Goal: Task Accomplishment & Management: Complete application form

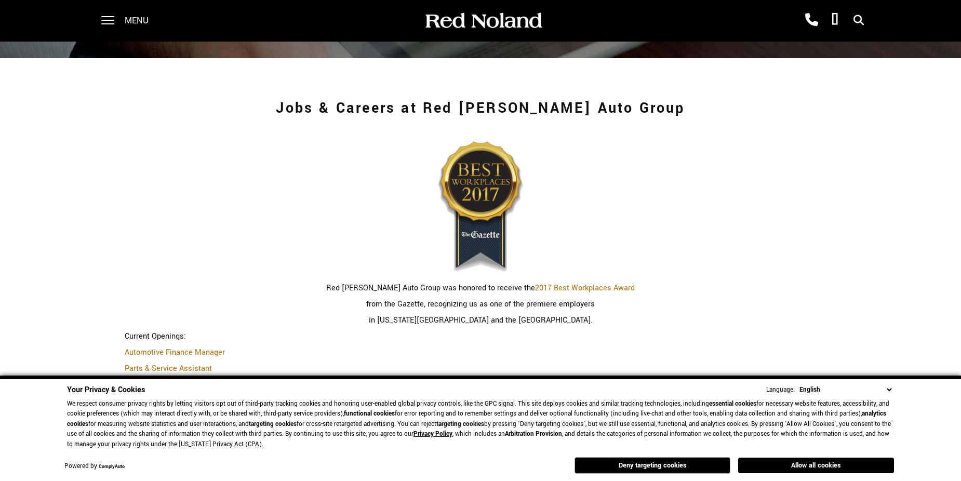
scroll to position [312, 0]
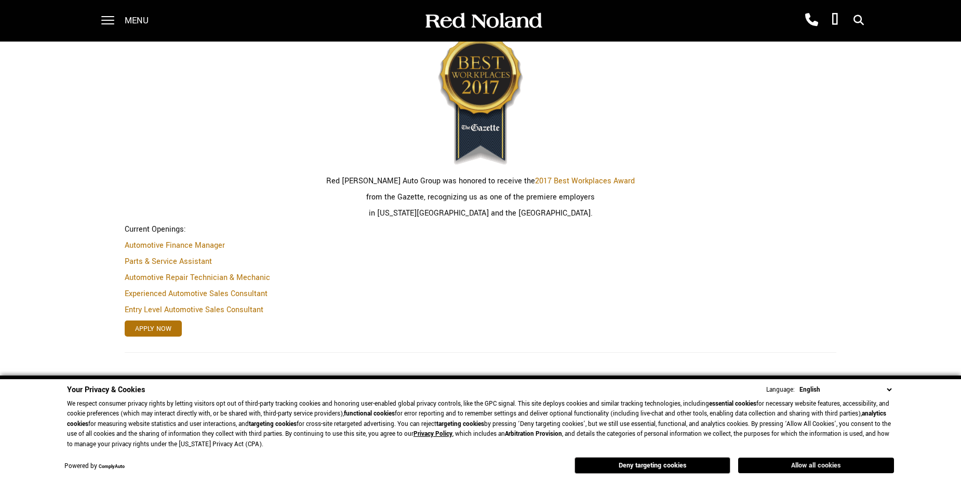
click at [761, 460] on button "Allow all cookies" at bounding box center [816, 466] width 156 height 16
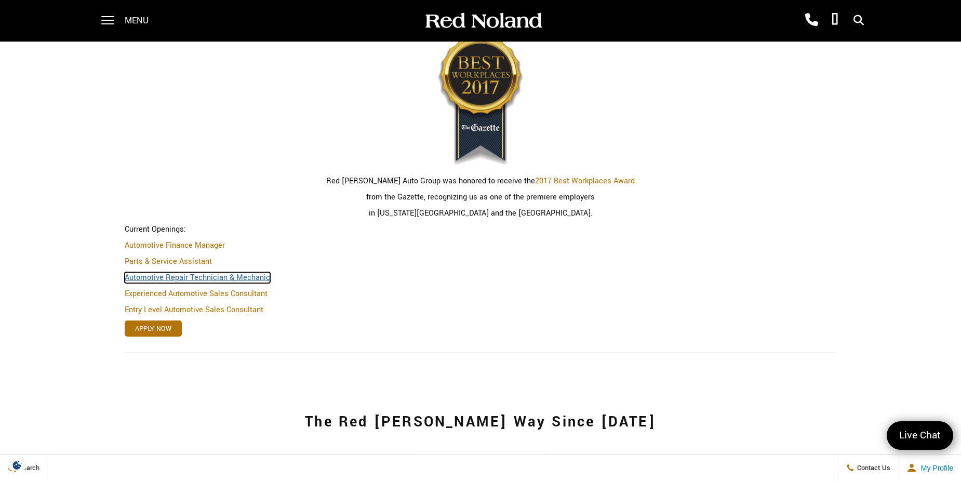
click at [192, 278] on link "Automotive Repair Technician & Mechanic" at bounding box center [198, 277] width 146 height 11
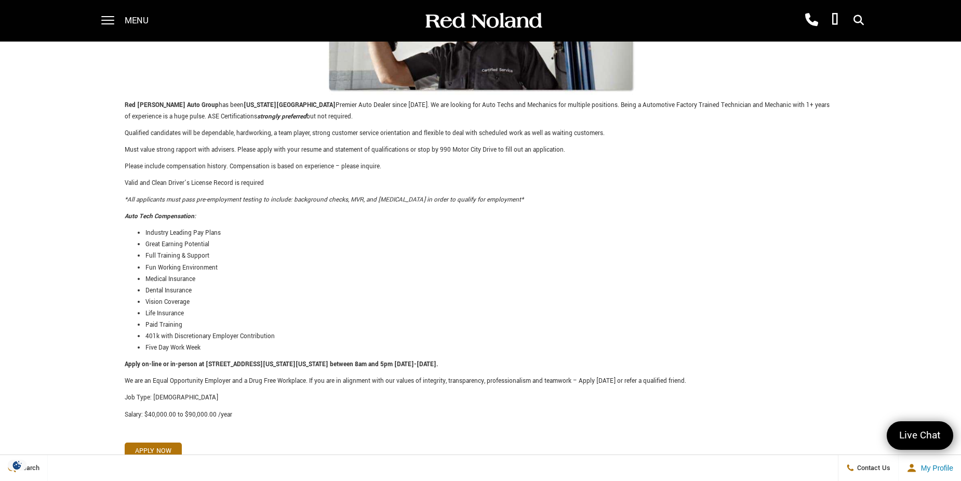
scroll to position [260, 0]
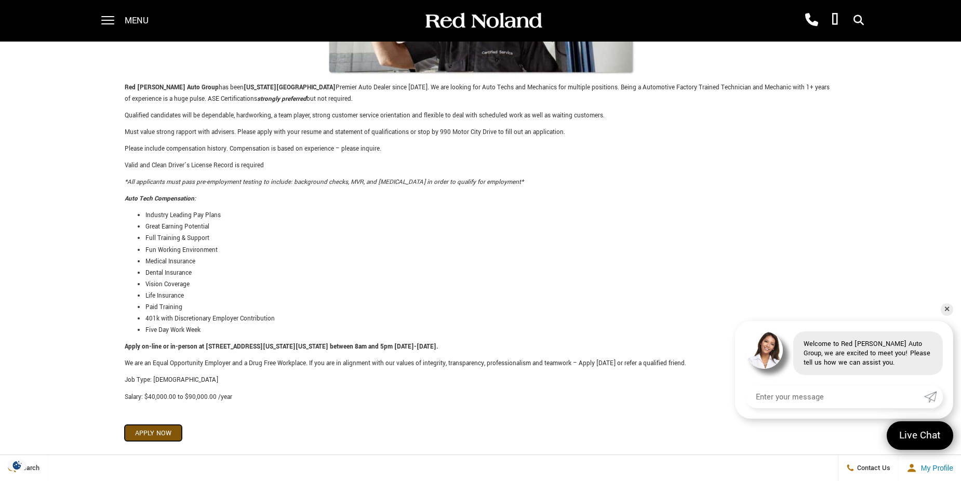
click at [170, 430] on link "Apply Now" at bounding box center [153, 433] width 57 height 16
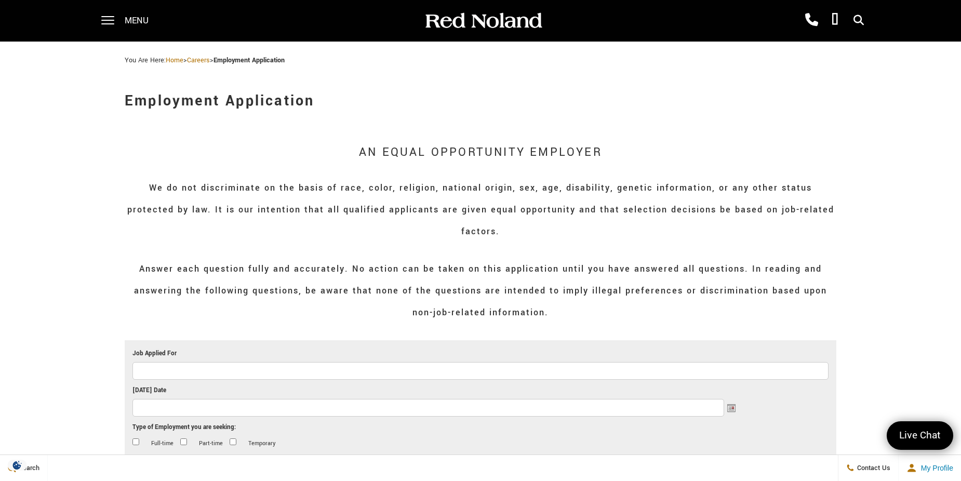
scroll to position [52, 0]
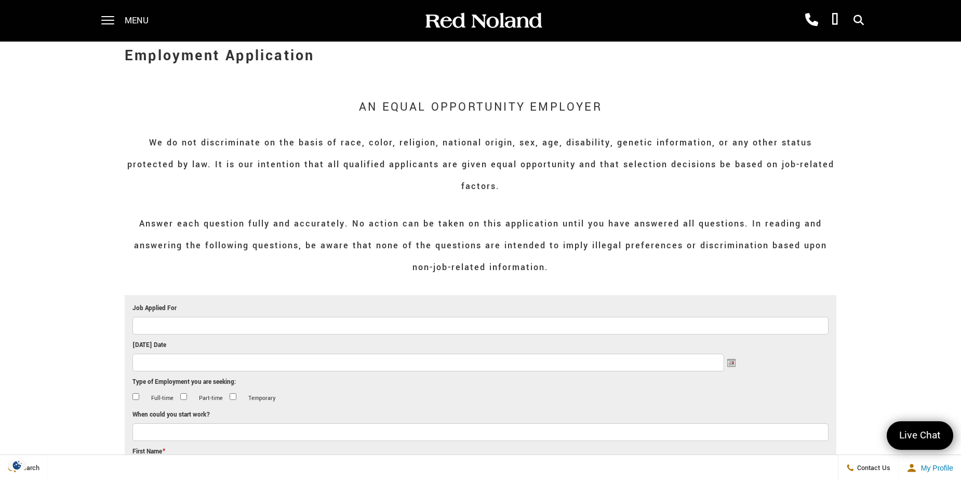
click at [228, 317] on input "Job Applied For" at bounding box center [481, 326] width 696 height 18
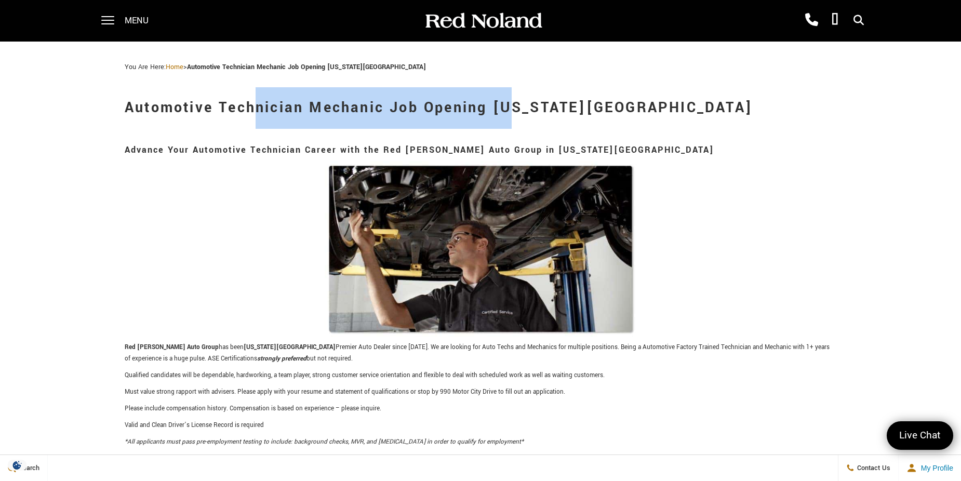
drag, startPoint x: 126, startPoint y: 108, endPoint x: 382, endPoint y: 110, distance: 256.2
click at [382, 110] on h1 "Automotive Technician Mechanic Job Opening Colorado Springs" at bounding box center [481, 108] width 712 height 42
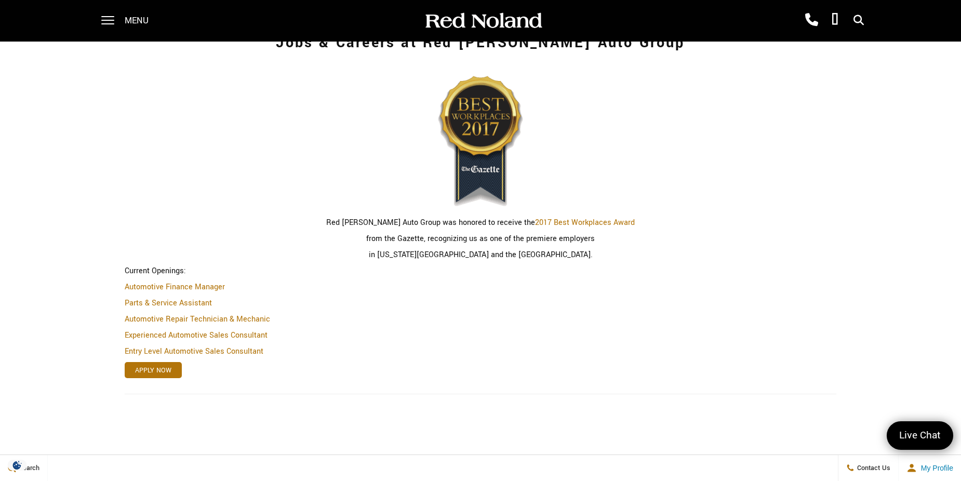
scroll to position [312, 0]
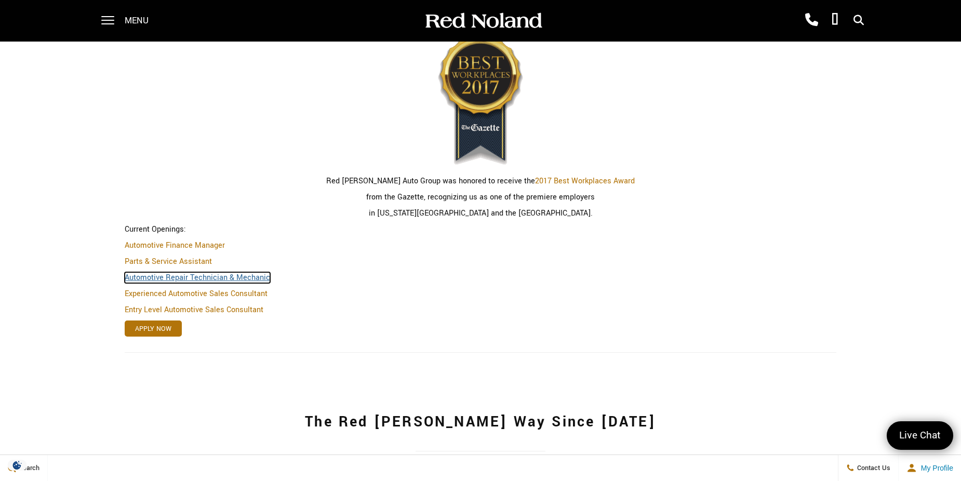
click at [137, 276] on link "Automotive Repair Technician & Mechanic" at bounding box center [198, 277] width 146 height 11
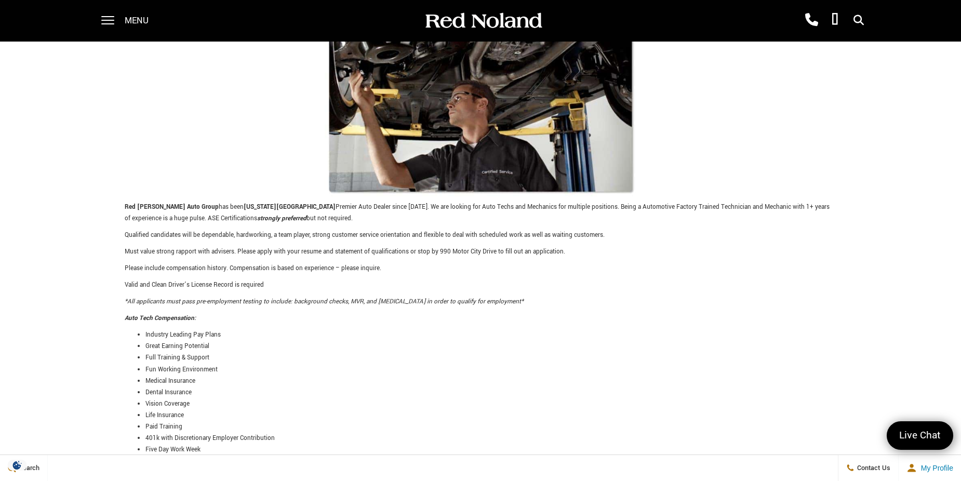
scroll to position [364, 0]
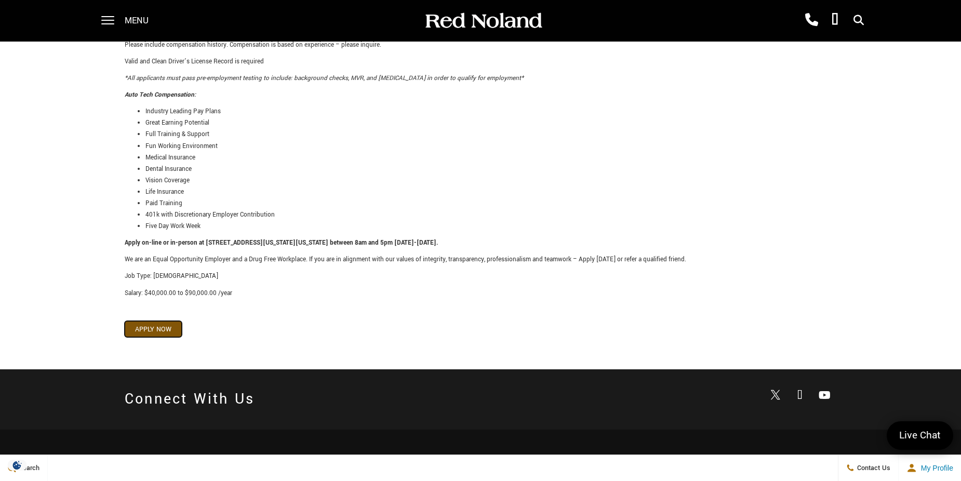
click at [166, 329] on link "Apply Now" at bounding box center [153, 329] width 57 height 16
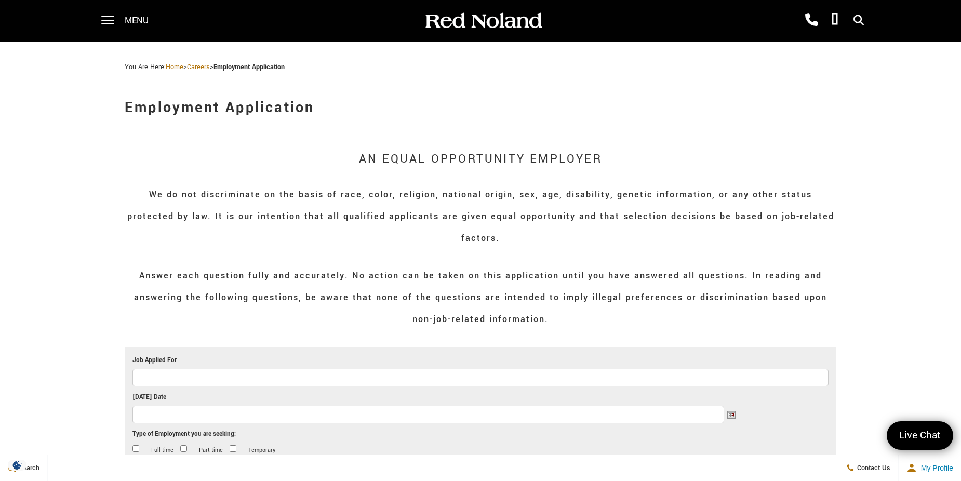
click at [218, 369] on input "Job Applied For" at bounding box center [481, 378] width 696 height 18
type input "a"
type input "Automotive repair technician"
click at [206, 406] on input "[DATE] Date" at bounding box center [429, 415] width 592 height 18
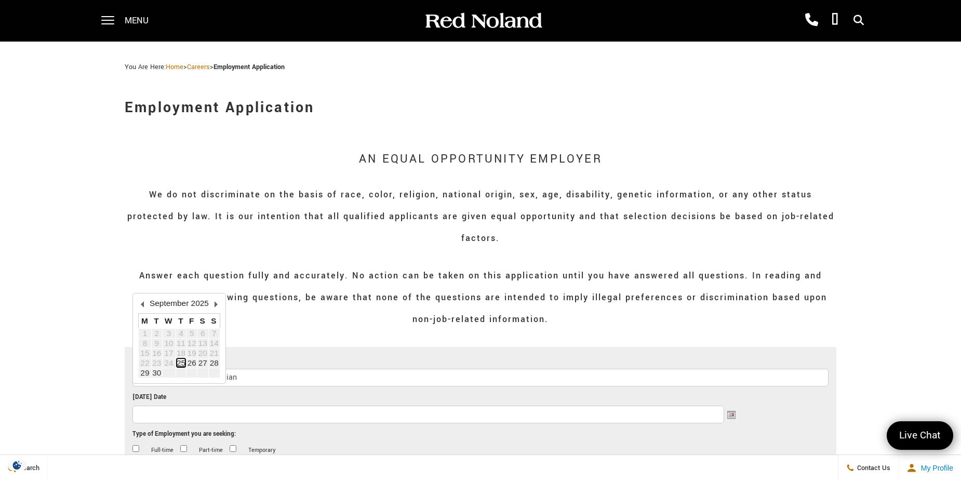
click at [183, 365] on link "25" at bounding box center [181, 363] width 9 height 9
type input "[DATE]"
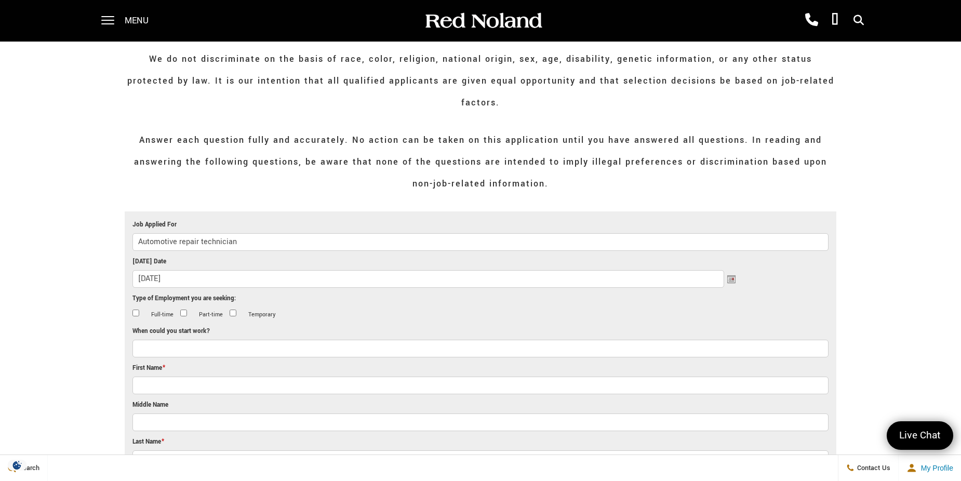
scroll to position [156, 0]
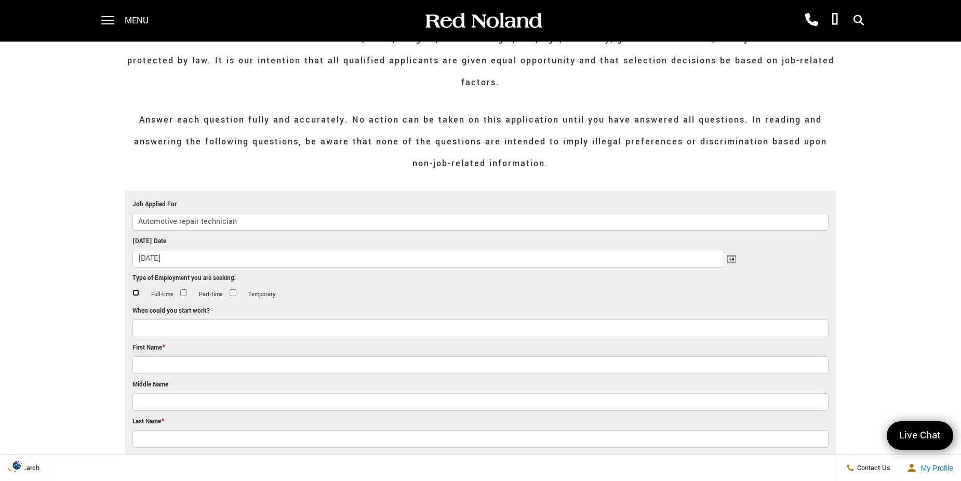
click at [136, 289] on input "Full-time" at bounding box center [136, 292] width 7 height 7
checkbox input "true"
click at [157, 320] on input "When could you start work?" at bounding box center [481, 329] width 696 height 18
type input "[DATE]"
click at [174, 356] on input "First Name *" at bounding box center [481, 365] width 696 height 18
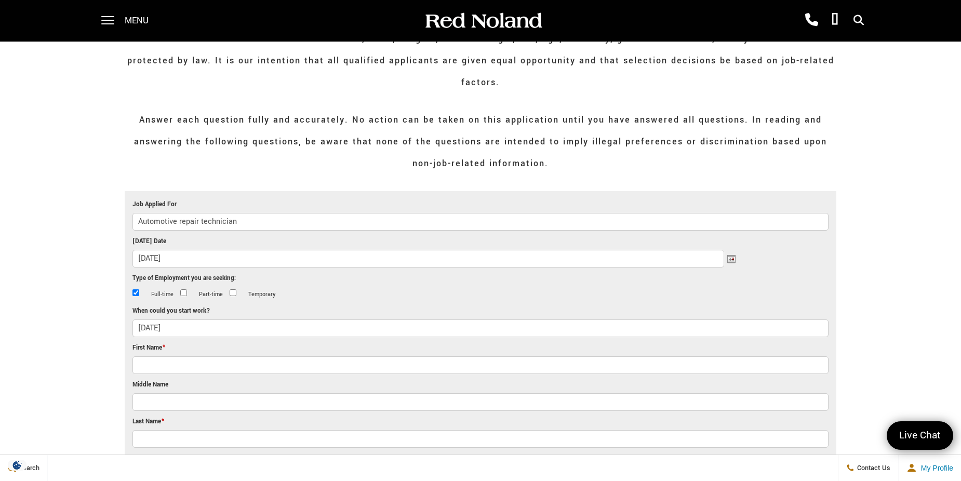
type input "[PERSON_NAME]"
type input "Mison"
type input "80817"
type input "[PHONE_NUMBER]"
type input "[PERSON_NAME][EMAIL_ADDRESS][DOMAIN_NAME]"
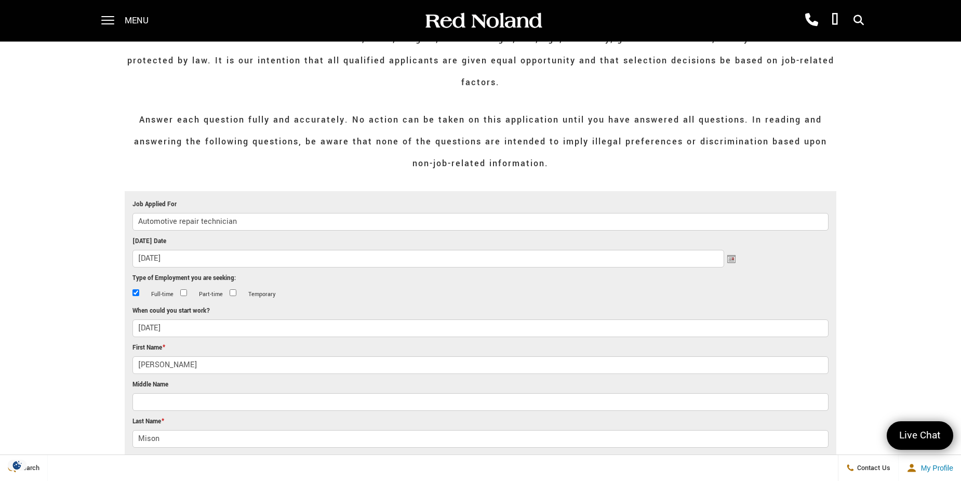
type input "(191) 578-7670"
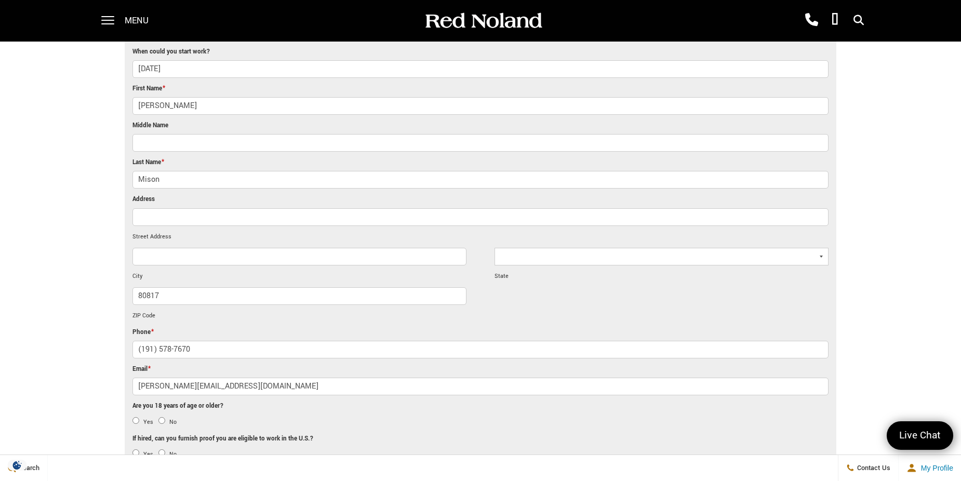
scroll to position [416, 0]
click at [194, 208] on input "Address" at bounding box center [481, 217] width 696 height 18
type input "7657 Duck Hawk Pl"
type input "J"
type input "Fountain"
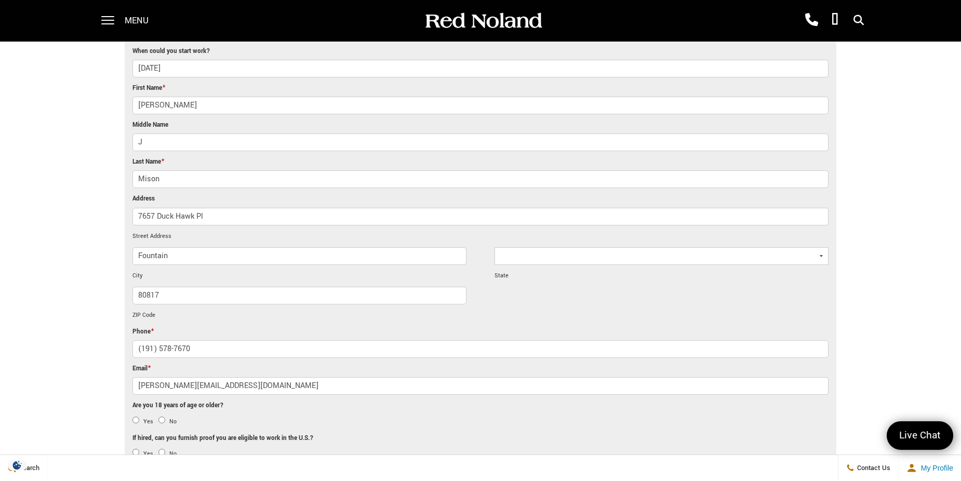
select select "[US_STATE]"
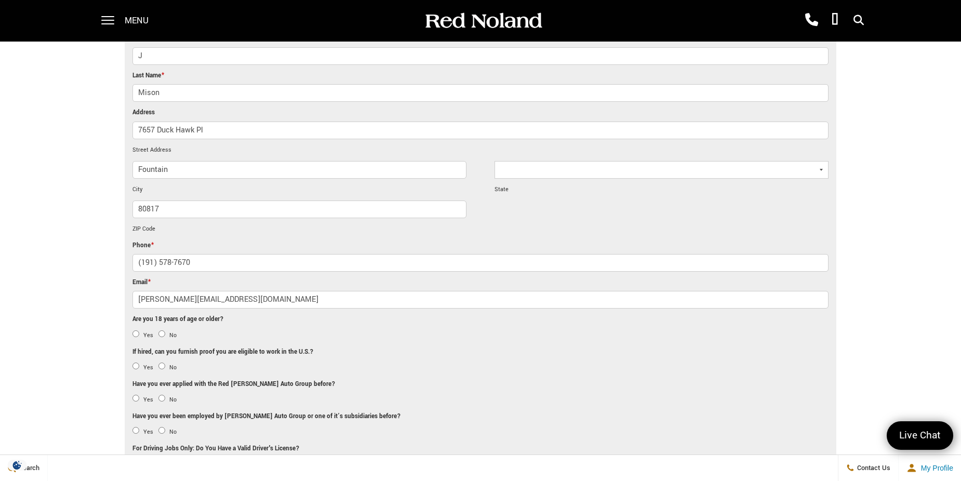
scroll to position [520, 0]
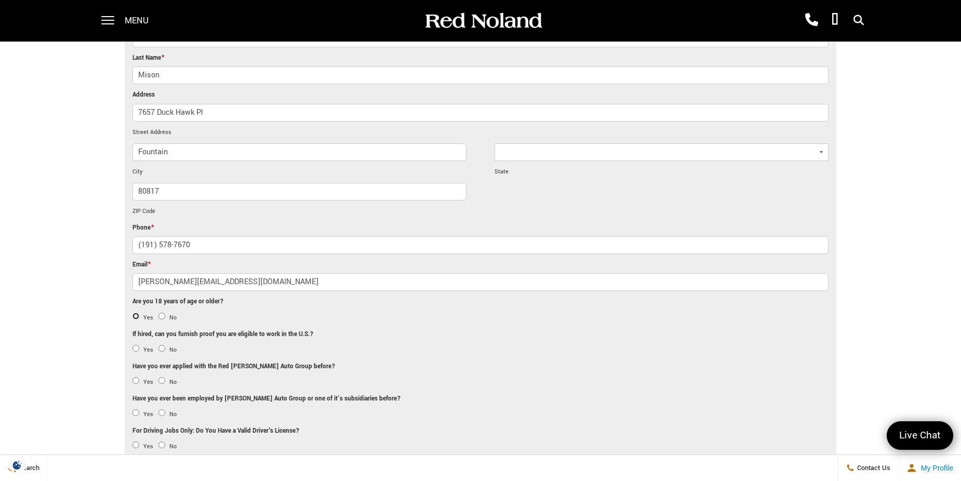
click at [137, 313] on input "Yes" at bounding box center [136, 316] width 7 height 7
radio input "true"
click at [136, 345] on input "Yes" at bounding box center [136, 348] width 7 height 7
radio input "true"
click at [136, 377] on input "Yes" at bounding box center [136, 380] width 7 height 7
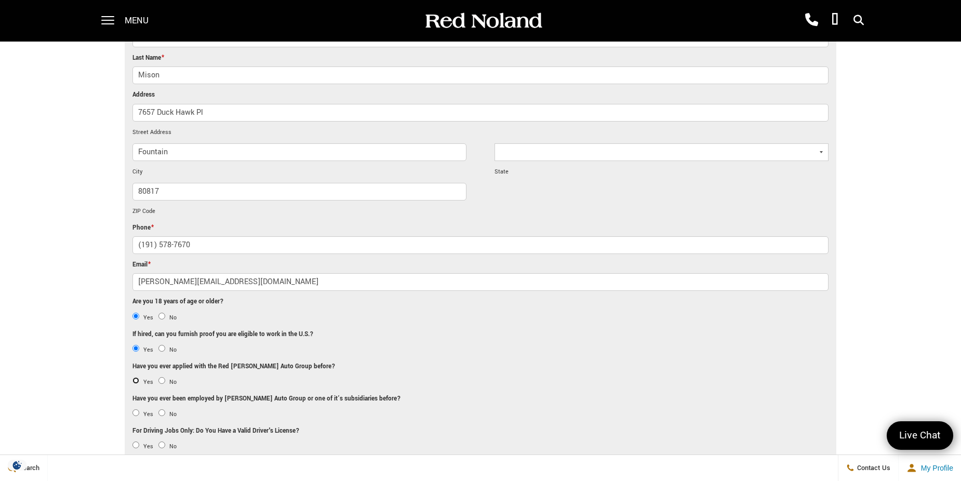
radio input "true"
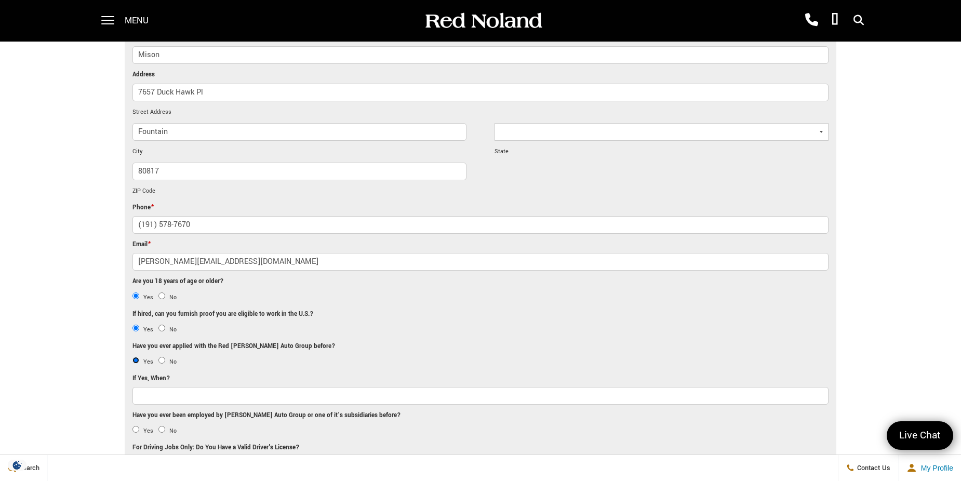
scroll to position [572, 0]
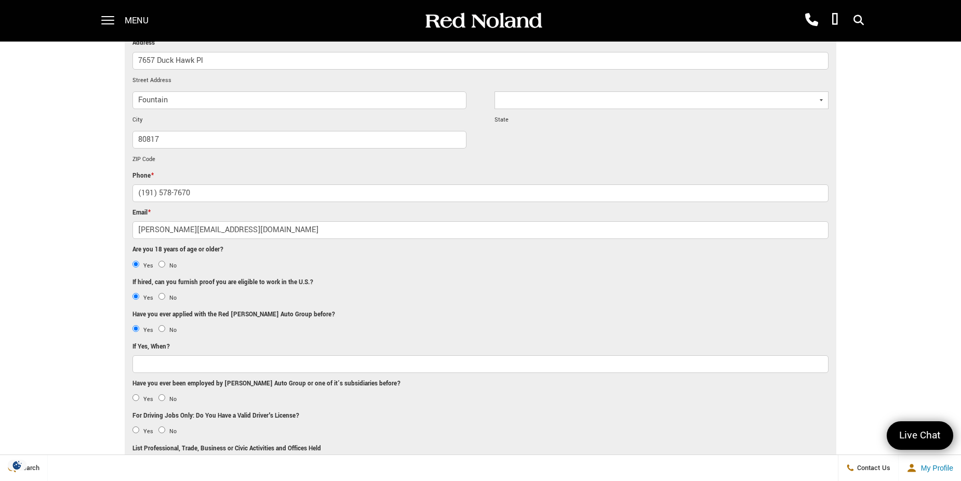
click at [257, 355] on input "If Yes, When?" at bounding box center [481, 364] width 696 height 18
type input "[DATE]"
click at [162, 394] on input "No" at bounding box center [162, 397] width 7 height 7
radio input "true"
click at [136, 427] on input "Yes" at bounding box center [136, 430] width 7 height 7
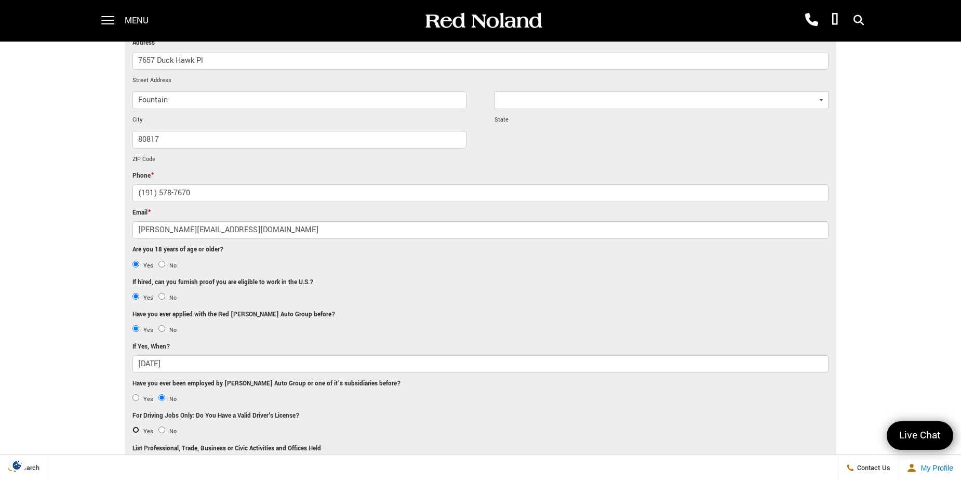
radio input "true"
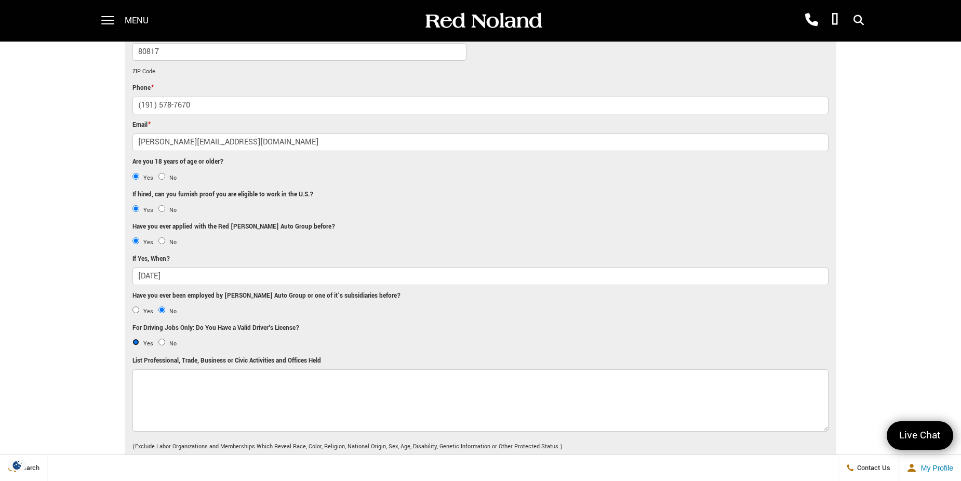
scroll to position [676, 0]
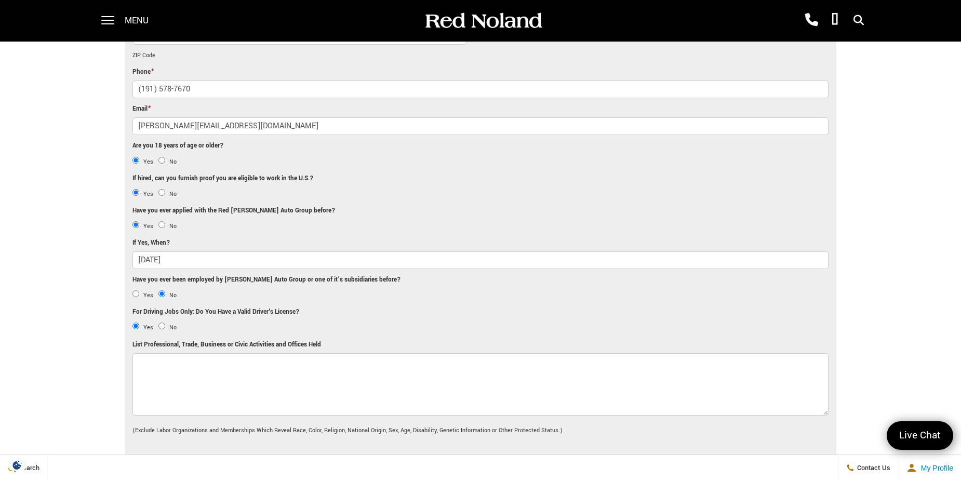
click at [188, 353] on textarea "List Professional, Trade, Business or Civic Activities and Offices Held" at bounding box center [481, 384] width 696 height 62
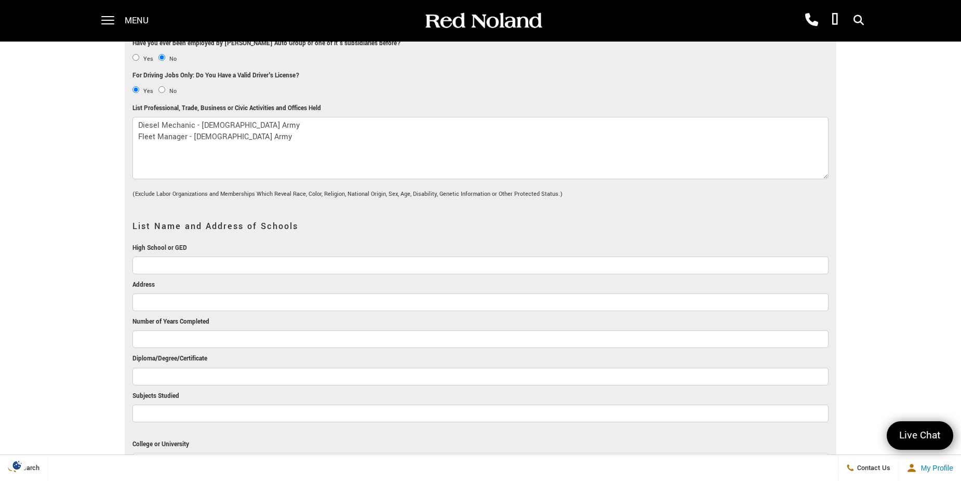
scroll to position [935, 0]
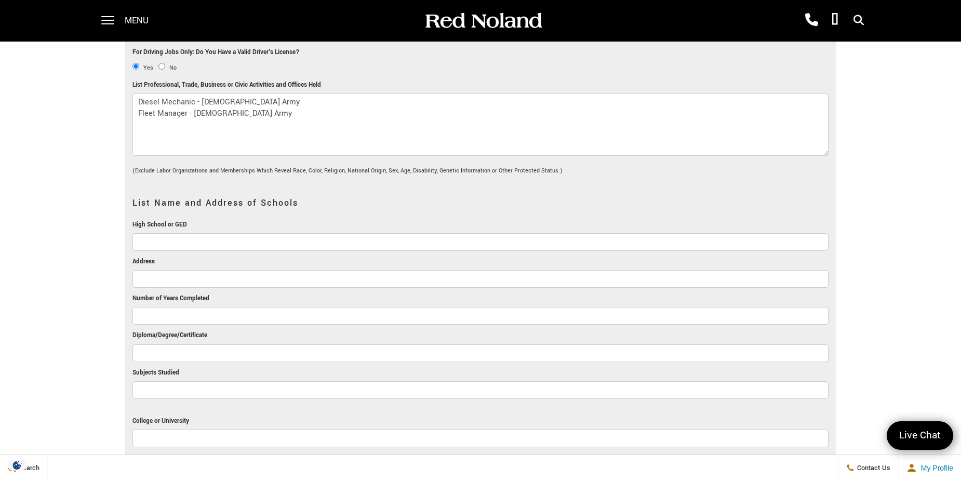
type textarea "Diesel Mechanic - [DEMOGRAPHIC_DATA] Army Fleet Manager - [DEMOGRAPHIC_DATA] Ar…"
click at [178, 233] on input "High School or GED" at bounding box center [481, 242] width 696 height 18
click at [187, 307] on input "Number of Years Completed" at bounding box center [481, 316] width 696 height 18
drag, startPoint x: 240, startPoint y: 220, endPoint x: 110, endPoint y: 219, distance: 130.4
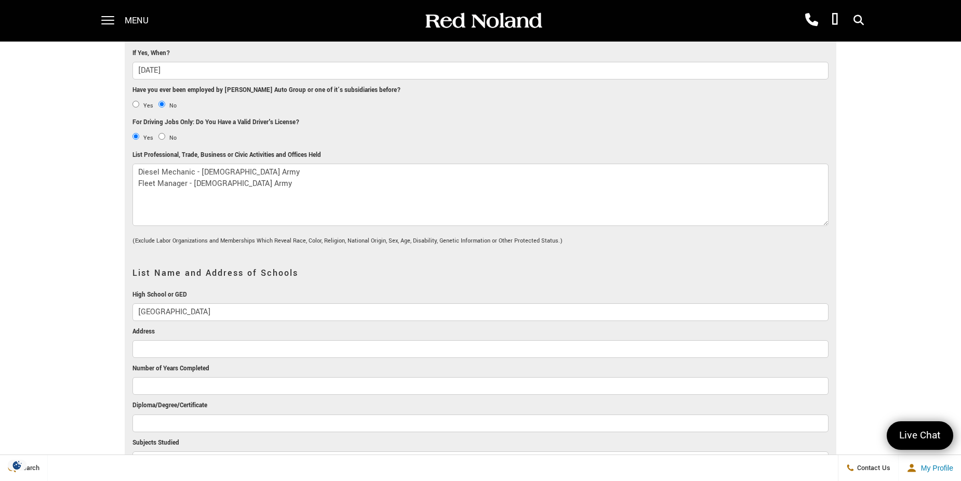
scroll to position [883, 0]
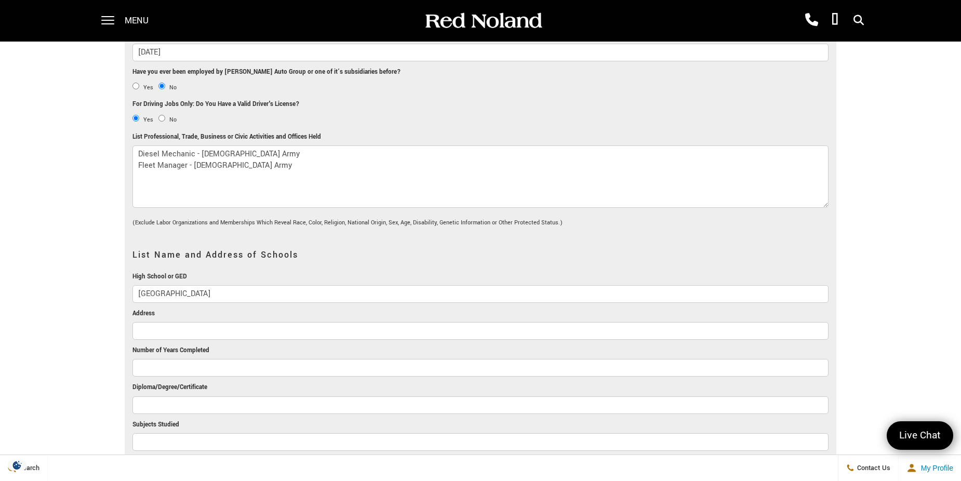
type input "[GEOGRAPHIC_DATA]"
click at [191, 322] on input "Address" at bounding box center [481, 331] width 696 height 18
paste input "[STREET_ADDRESS][US_STATE]"
type input "[STREET_ADDRESS][US_STATE]"
click at [180, 359] on input "Number of Years Completed" at bounding box center [481, 368] width 696 height 18
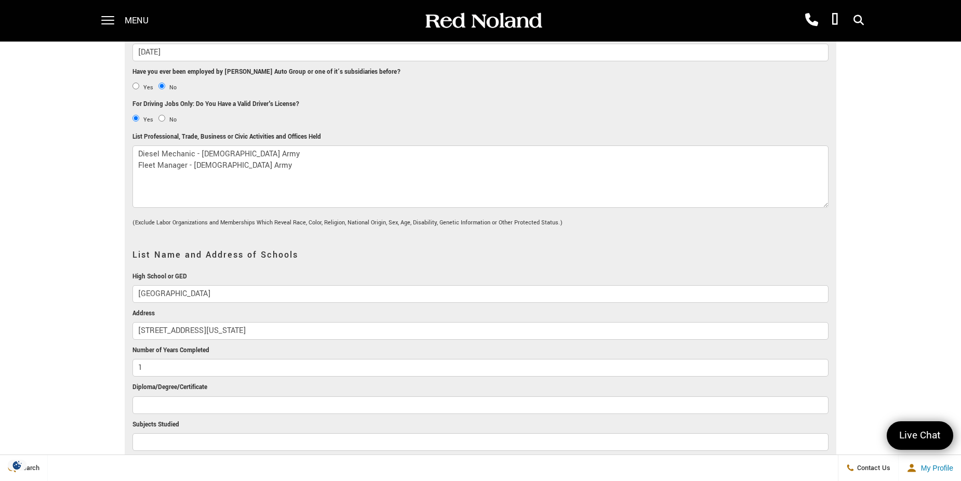
type input "1"
click at [180, 397] on input "Diploma/Degree/Certificate" at bounding box center [481, 406] width 696 height 18
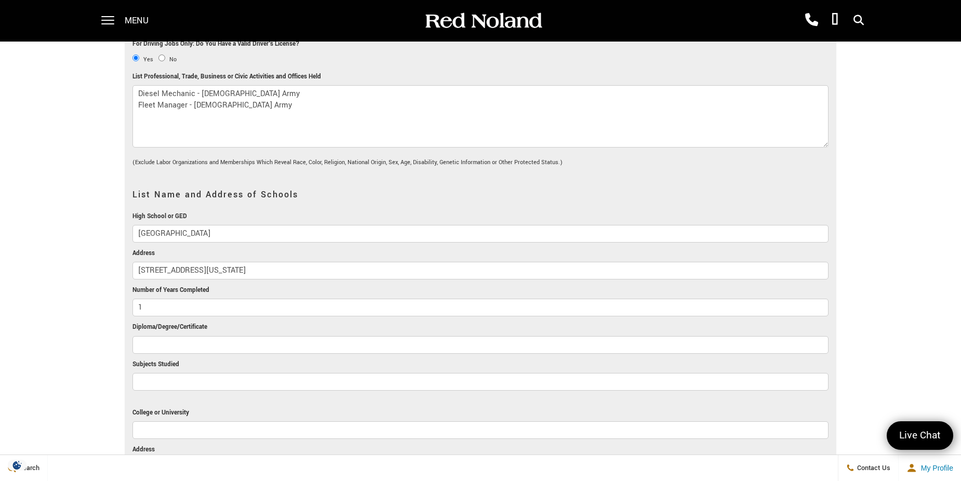
scroll to position [987, 0]
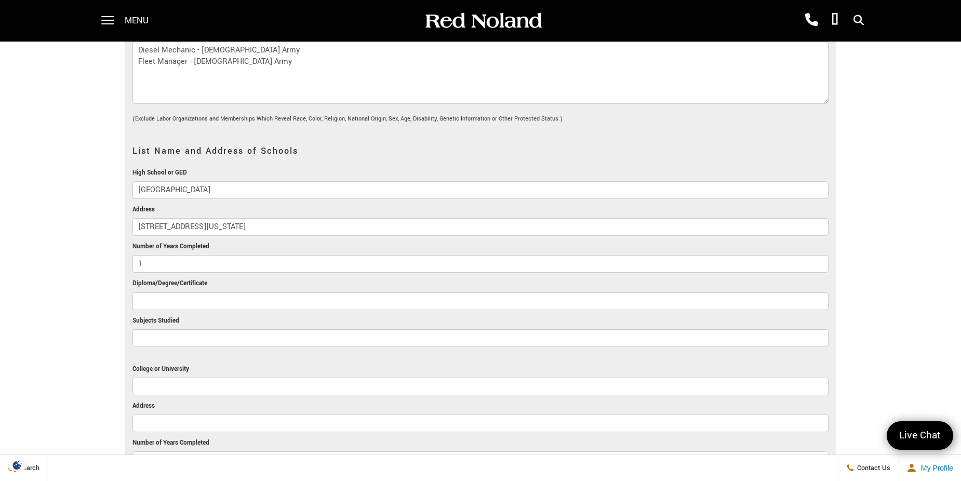
click at [175, 329] on input "Subjects Studied" at bounding box center [481, 338] width 696 height 18
type input "Automotive Technician"
drag, startPoint x: 231, startPoint y: 165, endPoint x: 124, endPoint y: 165, distance: 107.6
click at [167, 378] on input "College or University" at bounding box center [481, 387] width 696 height 18
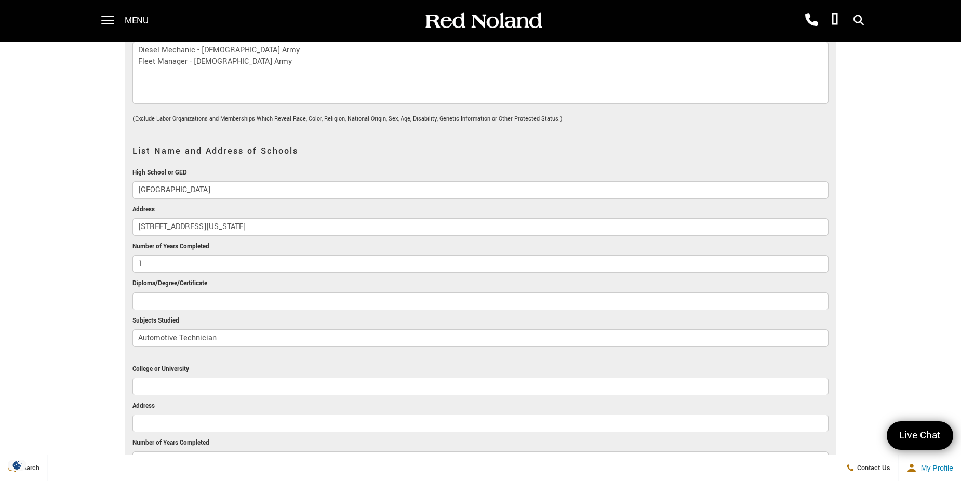
paste input "[GEOGRAPHIC_DATA]"
type input "[GEOGRAPHIC_DATA]"
drag, startPoint x: 314, startPoint y: 205, endPoint x: 130, endPoint y: 204, distance: 184.0
click at [130, 204] on ul "Job Applied For Automotive repair technician [DATE] Date [DATE] Type of Employm…" at bounding box center [481, 148] width 712 height 1576
click at [176, 415] on input "Address" at bounding box center [481, 424] width 696 height 18
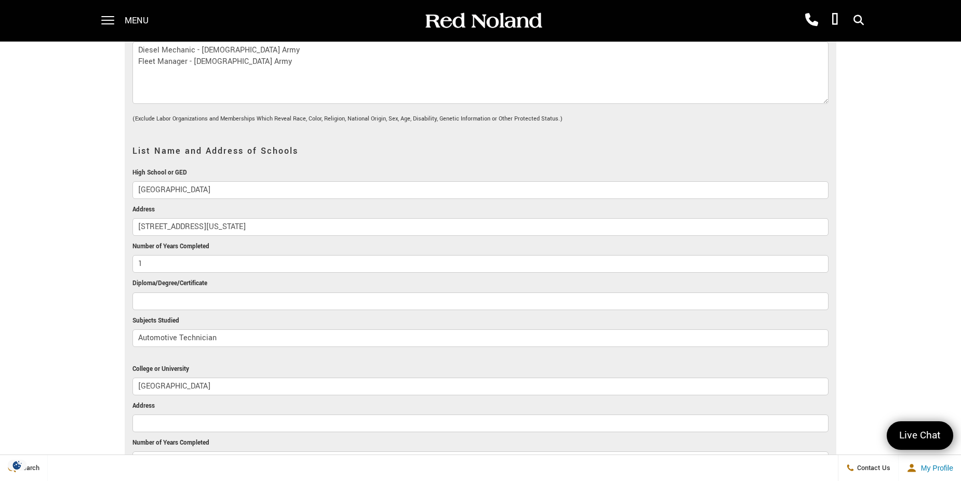
paste input "[STREET_ADDRESS][US_STATE]"
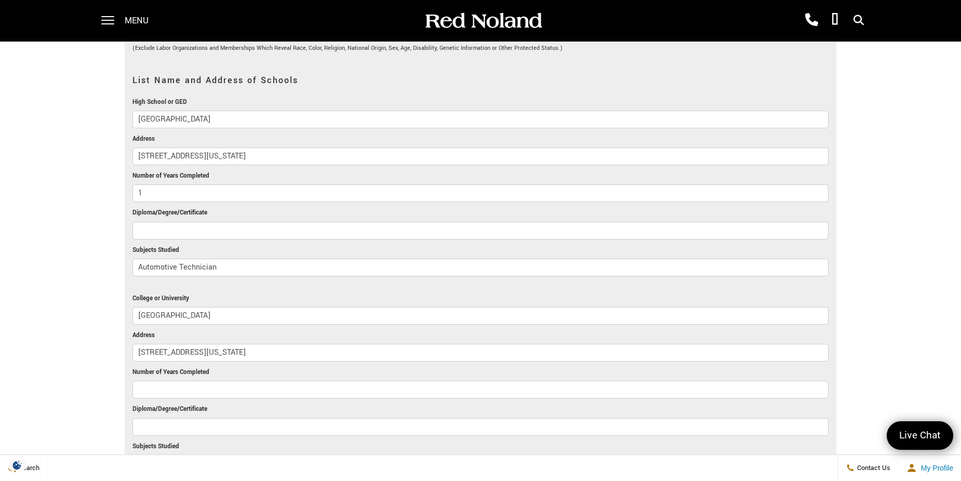
scroll to position [1091, 0]
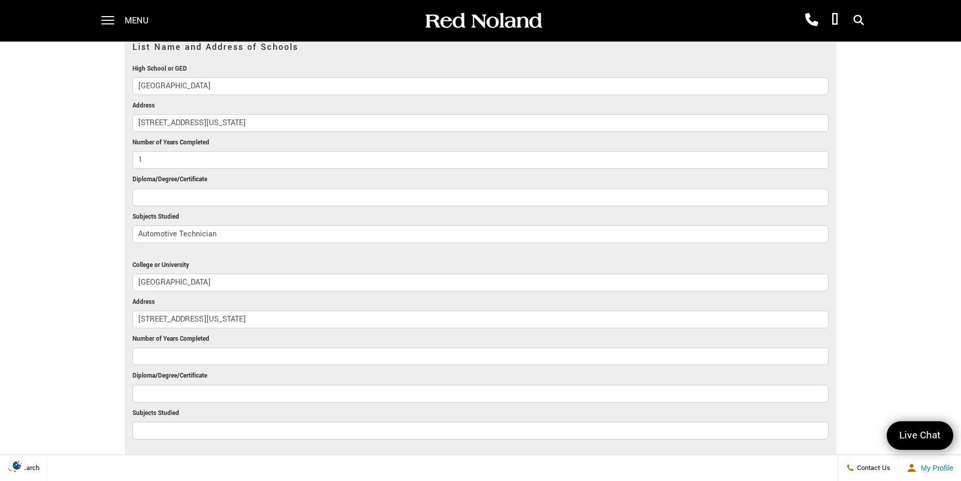
type input "[STREET_ADDRESS][US_STATE]"
drag, startPoint x: 228, startPoint y: 212, endPoint x: 124, endPoint y: 210, distance: 103.9
click at [179, 422] on input "Subjects Studied" at bounding box center [481, 431] width 696 height 18
paste input "Automotive Technician"
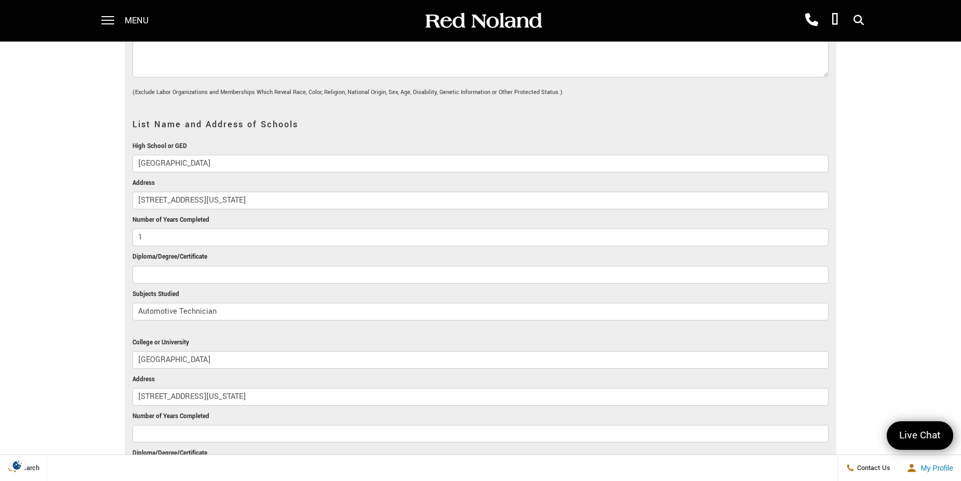
scroll to position [987, 0]
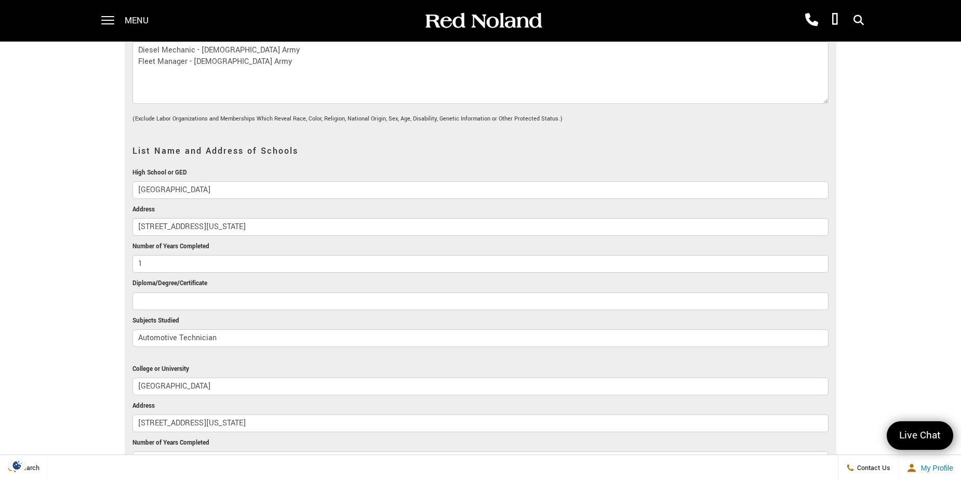
type input "Automotive Technician"
drag, startPoint x: 157, startPoint y: 240, endPoint x: 127, endPoint y: 241, distance: 30.7
click at [127, 241] on ul "Job Applied For Automotive repair technician [DATE] Date [DATE] Type of Employm…" at bounding box center [481, 148] width 712 height 1576
drag, startPoint x: 226, startPoint y: 315, endPoint x: 115, endPoint y: 313, distance: 111.2
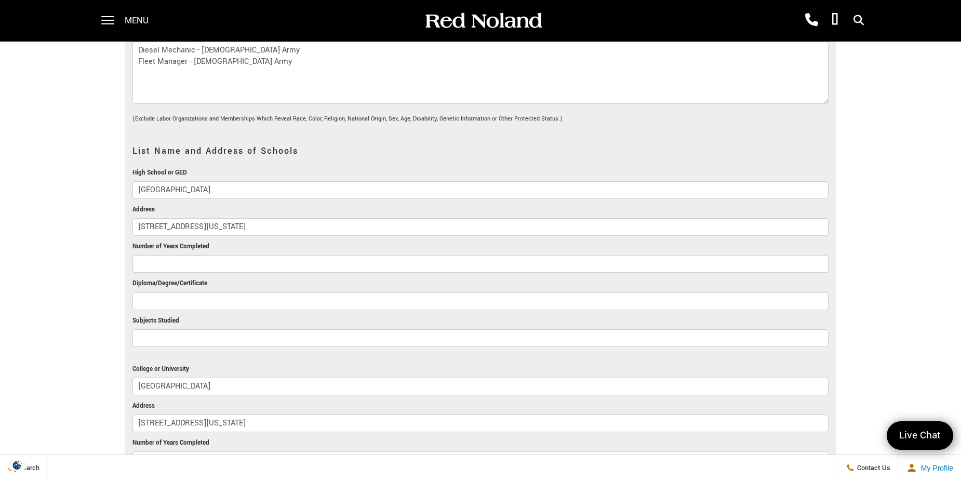
drag, startPoint x: 323, startPoint y: 207, endPoint x: 125, endPoint y: 208, distance: 198.0
drag, startPoint x: 234, startPoint y: 164, endPoint x: 115, endPoint y: 165, distance: 119.5
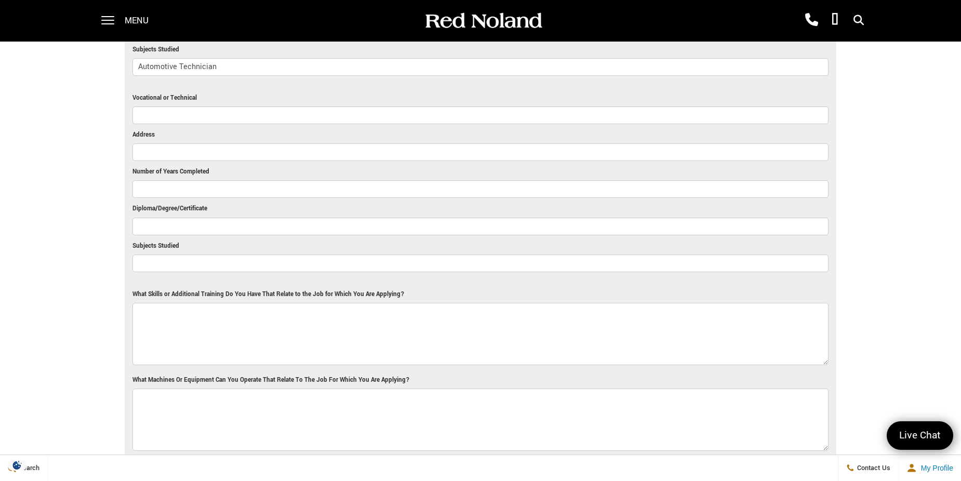
scroll to position [1507, 0]
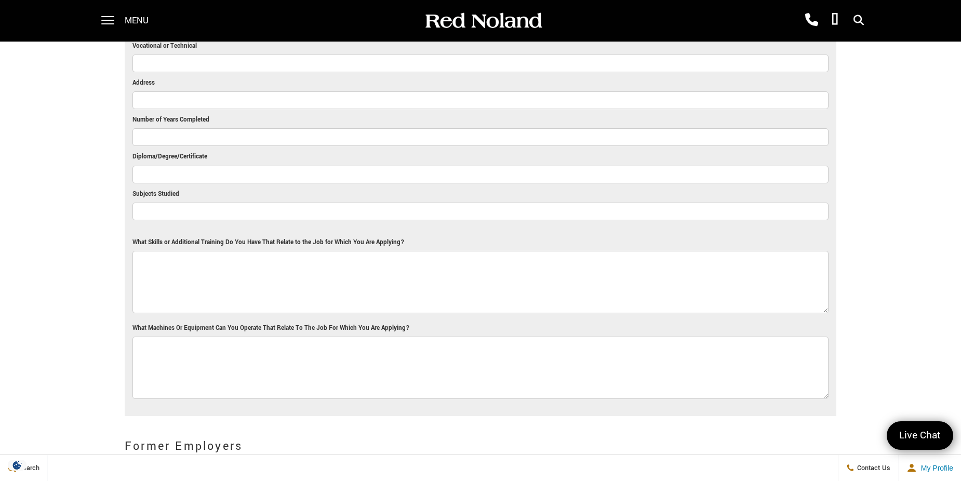
click at [179, 251] on textarea "What Skills or Additional Training Do You Have That Relate to the Job for Which…" at bounding box center [481, 282] width 696 height 62
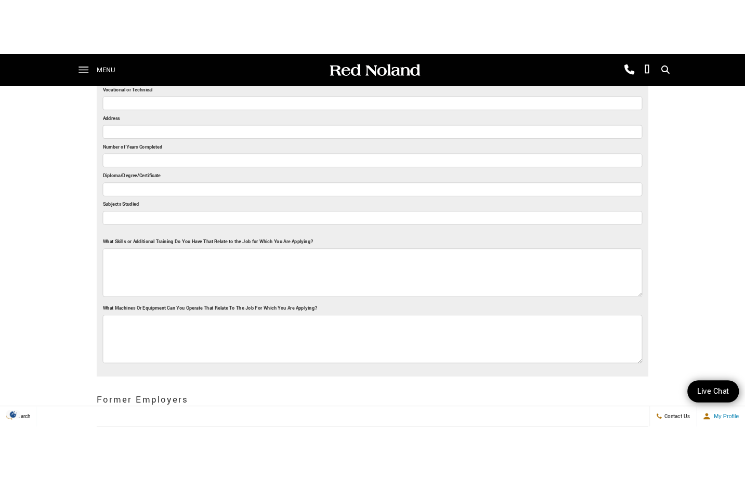
scroll to position [1529, 0]
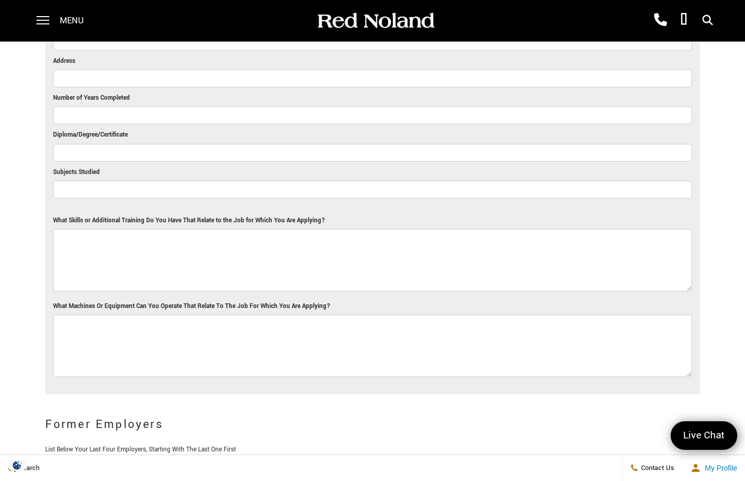
click at [387, 261] on textarea "What Skills or Additional Training Do You Have That Relate to the Job for Which…" at bounding box center [372, 260] width 639 height 62
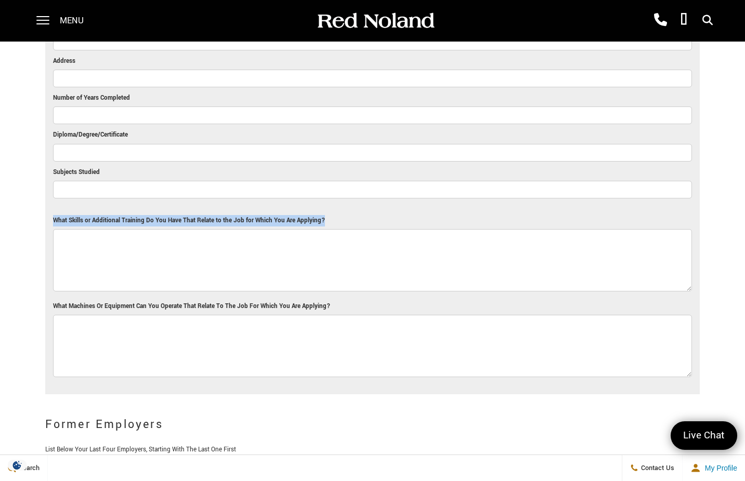
drag, startPoint x: 55, startPoint y: 219, endPoint x: 329, endPoint y: 218, distance: 273.9
click at [329, 218] on li "What Skills or Additional Training Do You Have That Relate to the Job for Which…" at bounding box center [372, 258] width 639 height 86
copy label "What Skills or Additional Training Do You Have That Relate to the Job for Which…"
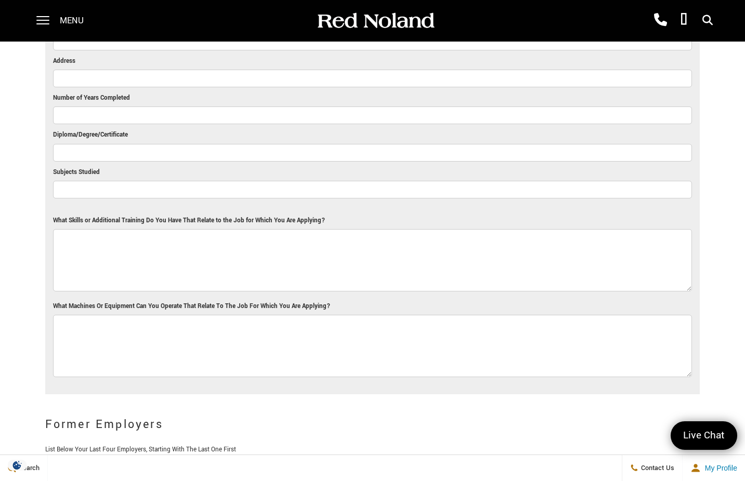
click at [343, 255] on textarea "What Skills or Additional Training Do You Have That Relate to the Job for Which…" at bounding box center [372, 260] width 639 height 62
paste textarea "I bring over 16 years of military experience as a diesel technician and fleet m…"
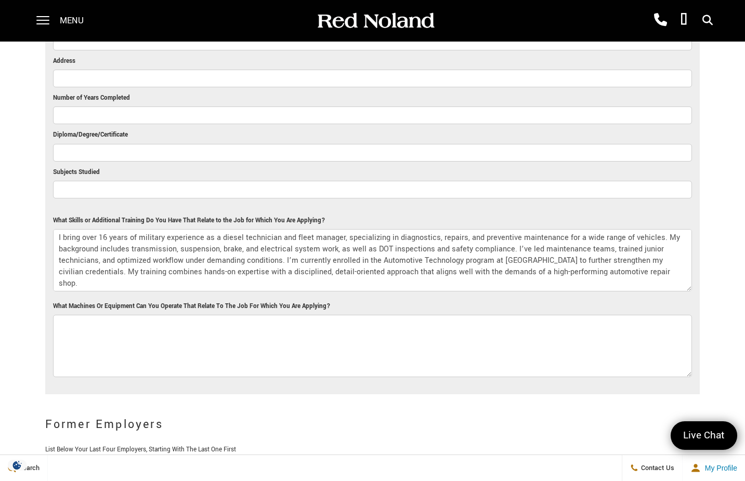
type textarea "I bring over 16 years of military experience as a diesel technician and fleet m…"
click at [288, 329] on textarea "What Machines Or Equipment Can You Operate That Relate To The Job For Which You…" at bounding box center [372, 346] width 639 height 62
click at [490, 323] on textarea "What Machines Or Equipment Can You Operate That Relate To The Job For Which You…" at bounding box center [372, 346] width 639 height 62
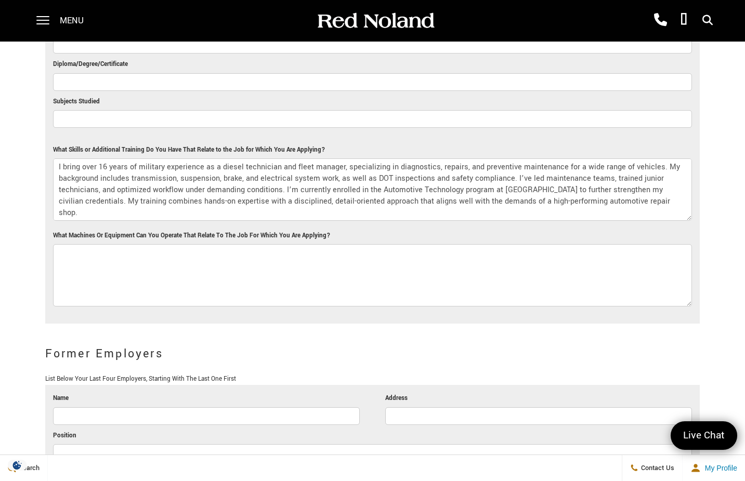
scroll to position [1633, 0]
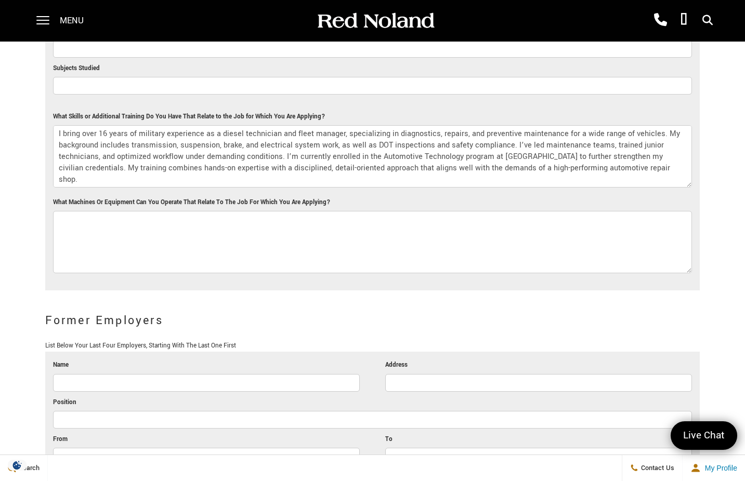
click at [54, 201] on label "What Machines Or Equipment Can You Operate That Relate To The Job For Which You…" at bounding box center [191, 202] width 277 height 11
click at [54, 211] on textarea "What Machines Or Equipment Can You Operate That Relate To The Job For Which You…" at bounding box center [372, 242] width 639 height 62
drag, startPoint x: 54, startPoint y: 201, endPoint x: 331, endPoint y: 201, distance: 277.0
click at [331, 201] on li "What Machines Or Equipment Can You Operate That Relate To The Job For Which You…" at bounding box center [372, 240] width 639 height 86
click at [219, 203] on label "What Machines Or Equipment Can You Operate That Relate To The Job For Which You…" at bounding box center [191, 202] width 277 height 11
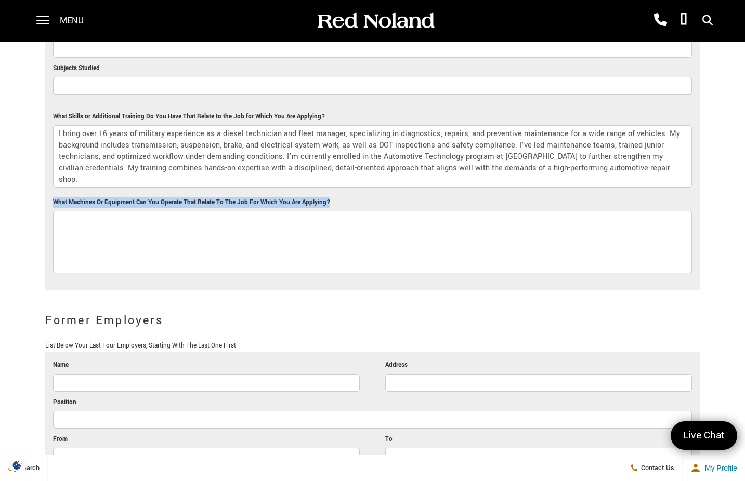
click at [219, 211] on textarea "What Machines Or Equipment Can You Operate That Relate To The Job For Which You…" at bounding box center [372, 242] width 639 height 62
drag, startPoint x: 54, startPoint y: 203, endPoint x: 339, endPoint y: 202, distance: 284.8
click at [339, 202] on li "What Machines Or Equipment Can You Operate That Relate To The Job For Which You…" at bounding box center [372, 240] width 639 height 86
copy label "What Machines Or Equipment Can You Operate That Relate To The Job For Which You…"
click at [482, 233] on textarea "What Machines Or Equipment Can You Operate That Relate To The Job For Which You…" at bounding box center [372, 242] width 639 height 62
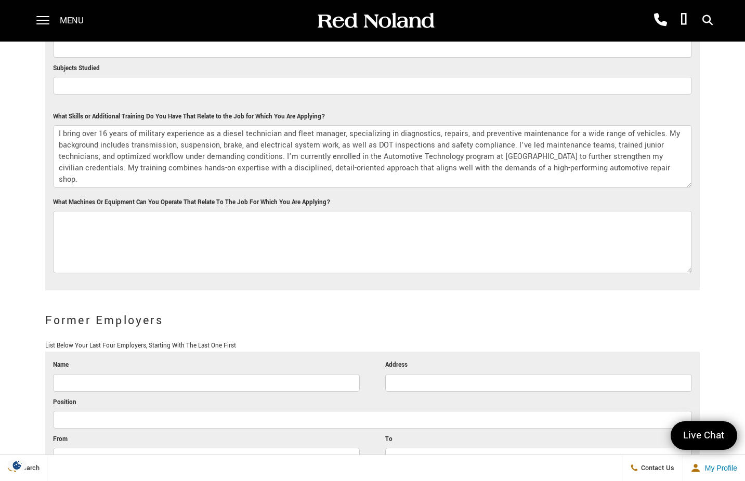
paste textarea "I’m proficient in operating a wide range of automotive diagnostic and repair eq…"
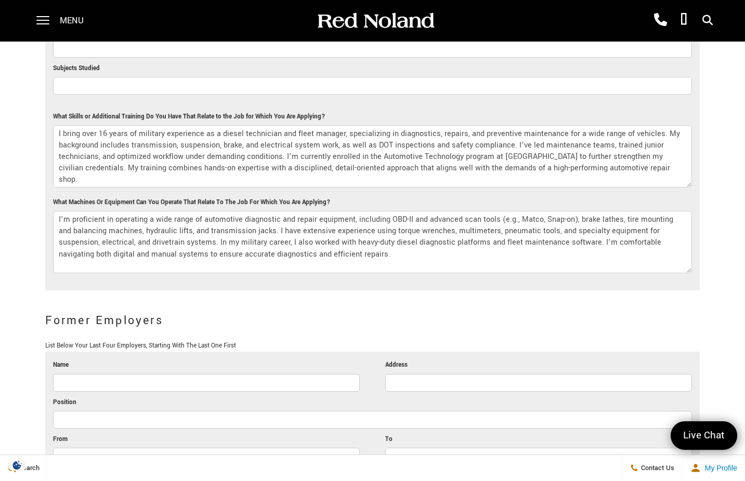
drag, startPoint x: 577, startPoint y: 220, endPoint x: 622, endPoint y: 220, distance: 44.2
click at [622, 220] on textarea "I’m proficient in operating a wide range of automotive diagnostic and repair eq…" at bounding box center [372, 242] width 639 height 62
type textarea "I’m proficient in operating a wide range of automotive diagnostic and repair eq…"
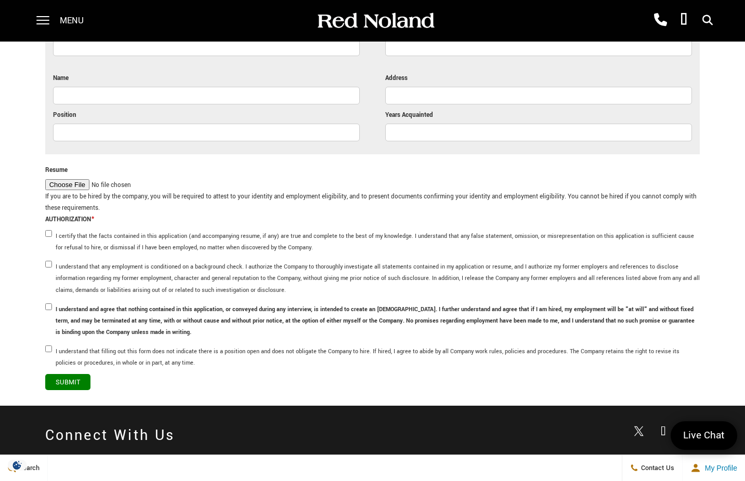
scroll to position [2880, 0]
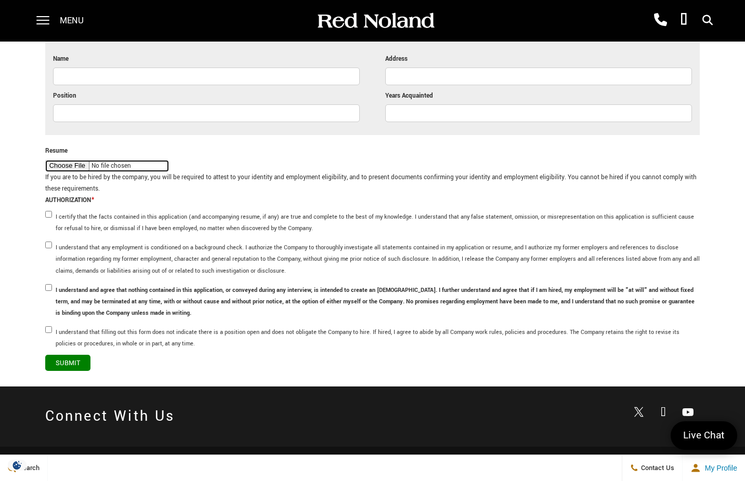
click at [72, 164] on input "Resume" at bounding box center [107, 166] width 124 height 12
type input "C:\fakepath\Jonathon_Mison_Resume Red [PERSON_NAME].docx"
click at [48, 214] on input "I certify that the facts contained in this application (and accompanying resume…" at bounding box center [48, 214] width 7 height 7
checkbox input "true"
click at [48, 246] on input "I understand that any employment is conditioned on a background check. I author…" at bounding box center [48, 245] width 7 height 7
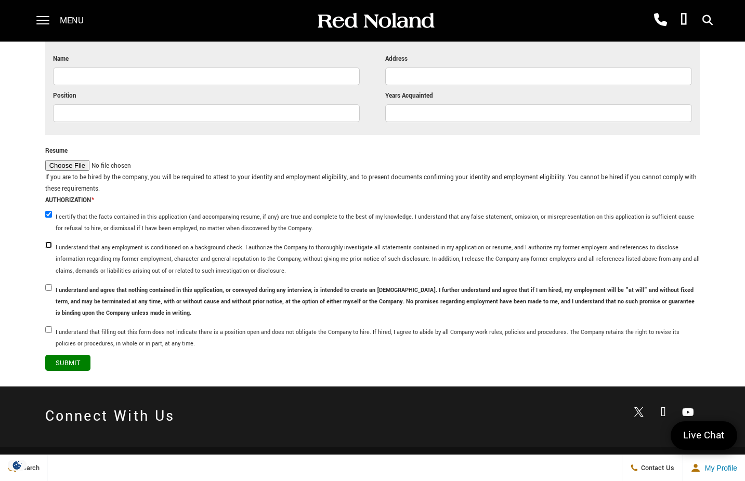
checkbox input "true"
click at [49, 287] on input "I understand and agree that nothing contained in this application, or conveyed …" at bounding box center [48, 287] width 7 height 7
checkbox input "true"
click at [48, 333] on input "I understand that filling out this form does not indicate there is a position o…" at bounding box center [48, 329] width 7 height 7
checkbox input "true"
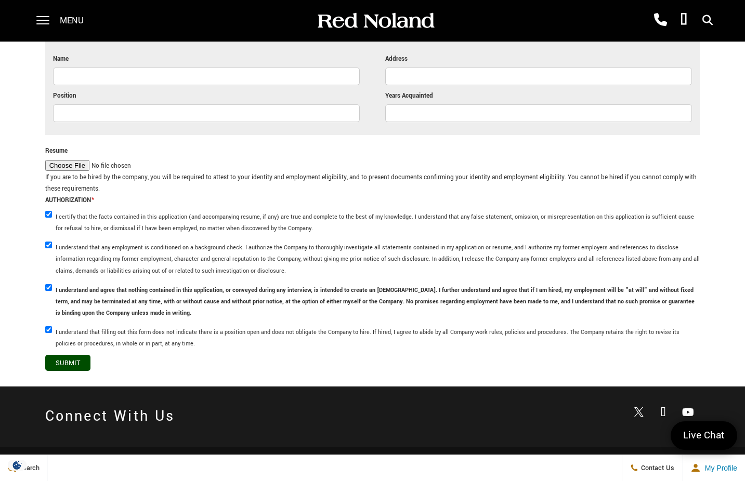
click at [69, 364] on input "Submit" at bounding box center [67, 363] width 45 height 16
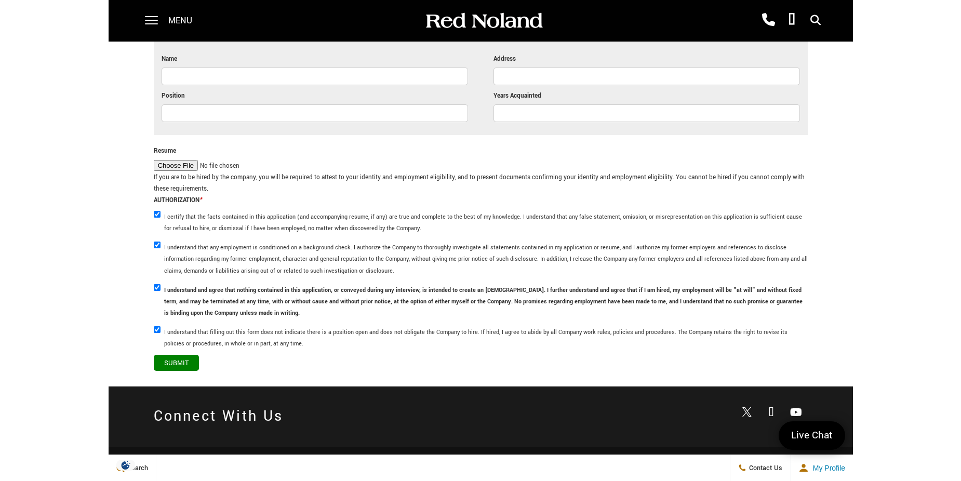
scroll to position [2858, 0]
